Goal: Transaction & Acquisition: Purchase product/service

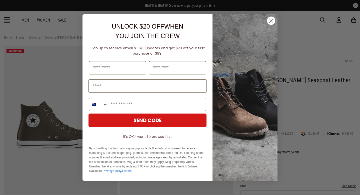
click at [232, 54] on img "POPUP Form" at bounding box center [245, 97] width 65 height 166
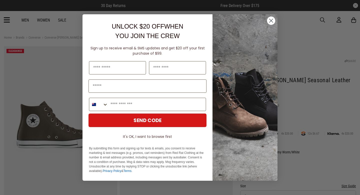
click at [129, 138] on button "It's OK, I want to browse first" at bounding box center [148, 136] width 118 height 9
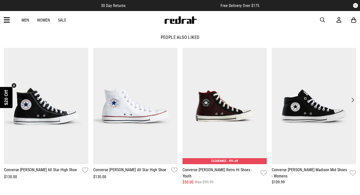
scroll to position [590, 0]
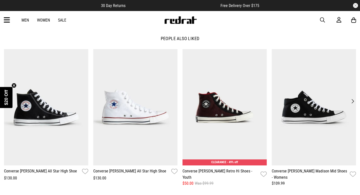
click at [352, 100] on button "Next" at bounding box center [352, 101] width 7 height 7
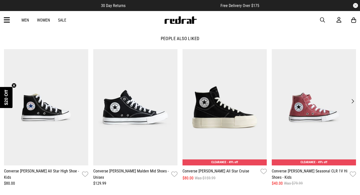
click at [353, 100] on button "Next" at bounding box center [352, 101] width 7 height 7
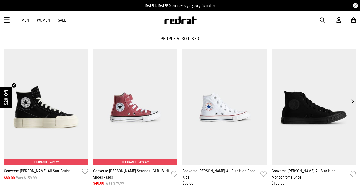
click at [353, 100] on button "Next" at bounding box center [352, 101] width 7 height 7
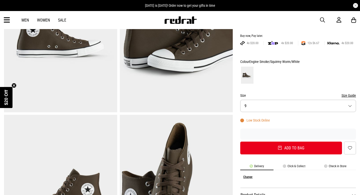
scroll to position [96, 0]
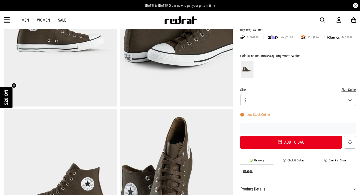
click at [284, 101] on button "Size 9" at bounding box center [298, 100] width 116 height 12
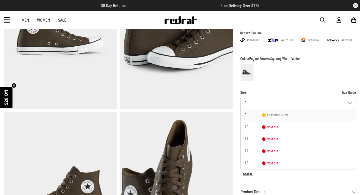
scroll to position [93, 0]
